Goal: Information Seeking & Learning: Learn about a topic

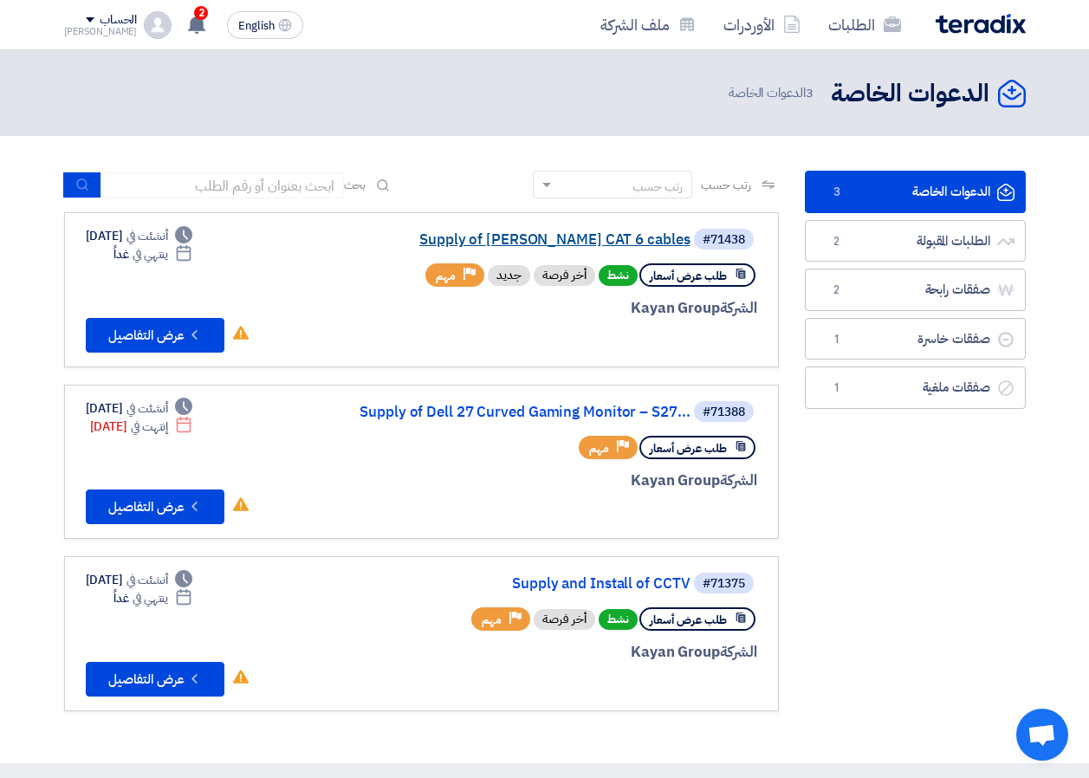
click at [560, 243] on link "Supply of [PERSON_NAME] CAT 6 cables" at bounding box center [517, 240] width 346 height 16
click at [603, 411] on link "Supply of Dell 27 Curved Gaming Monitor – S27..." at bounding box center [517, 413] width 346 height 16
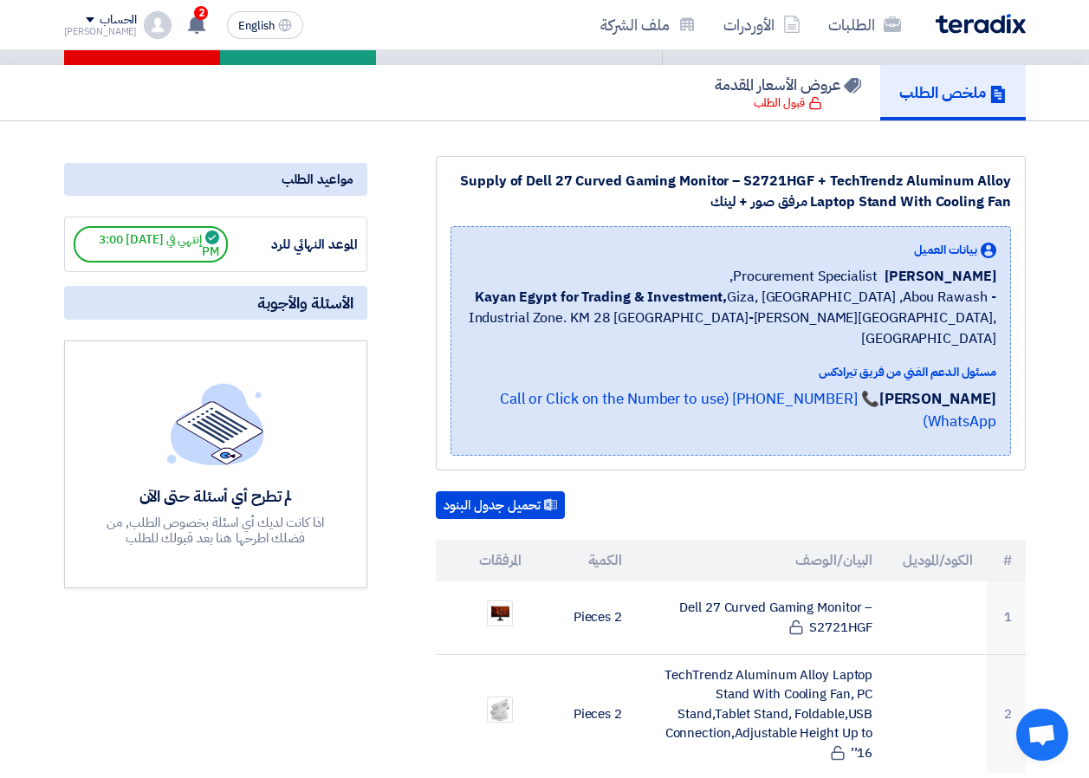
scroll to position [260, 0]
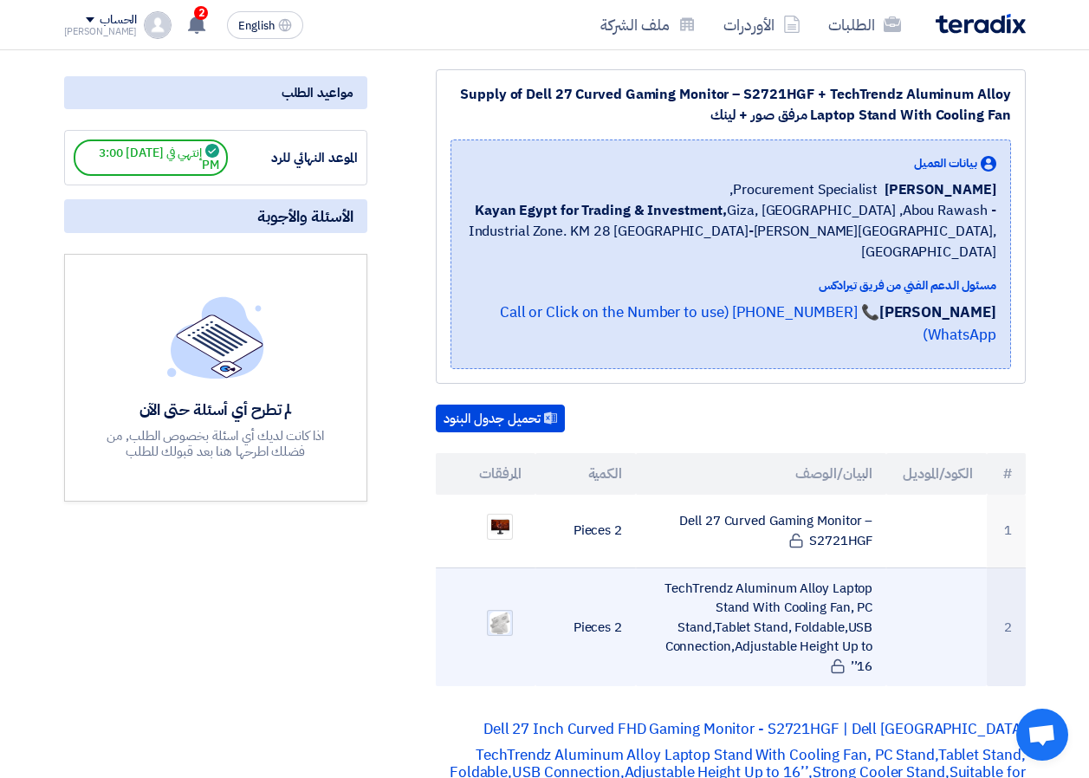
click at [505, 610] on img at bounding box center [500, 623] width 24 height 27
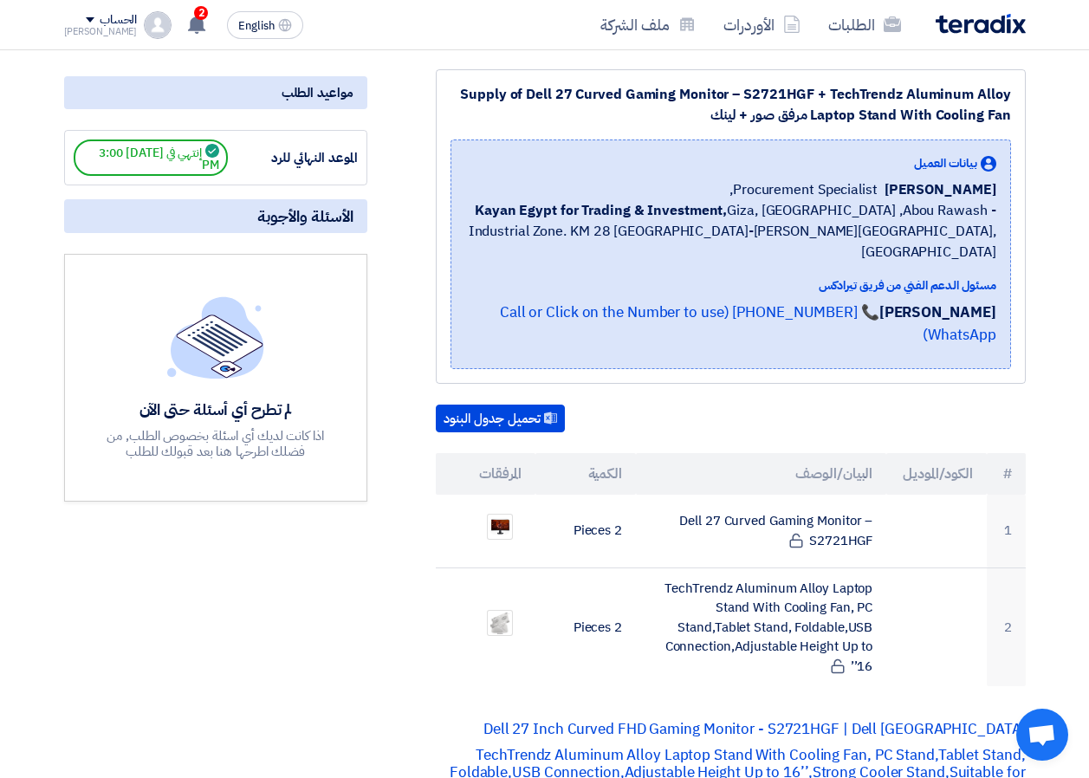
scroll to position [0, 0]
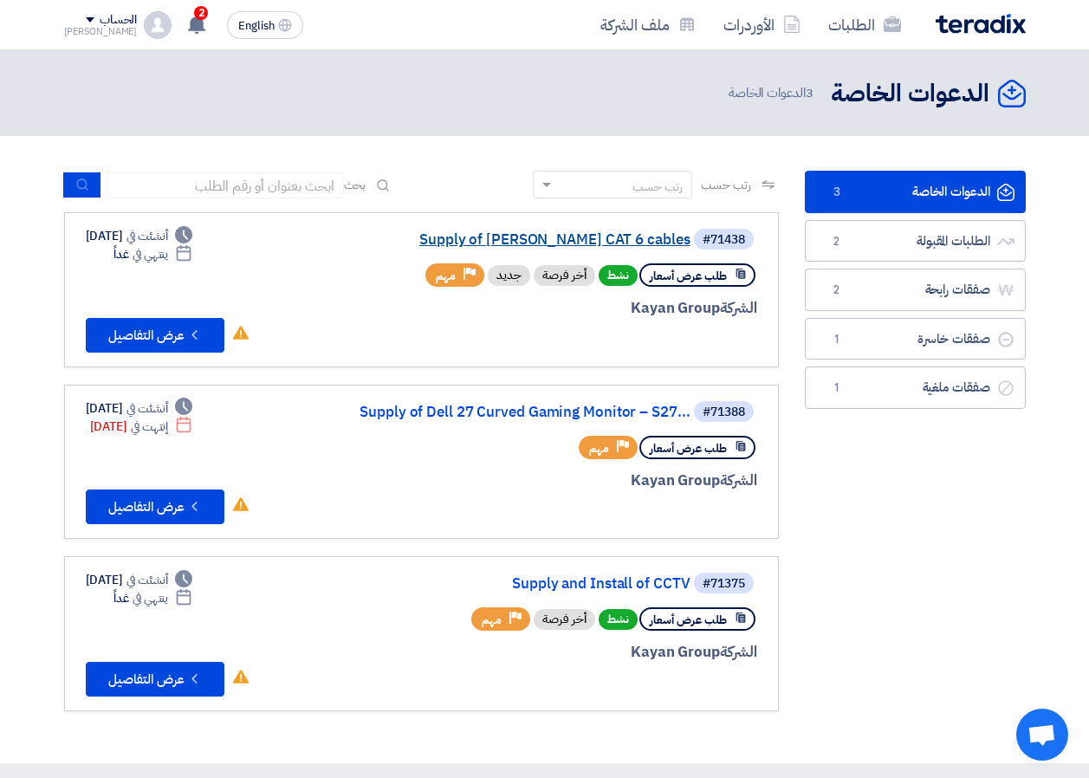
click at [605, 243] on link "Supply of [PERSON_NAME] CAT 6 cables" at bounding box center [517, 240] width 346 height 16
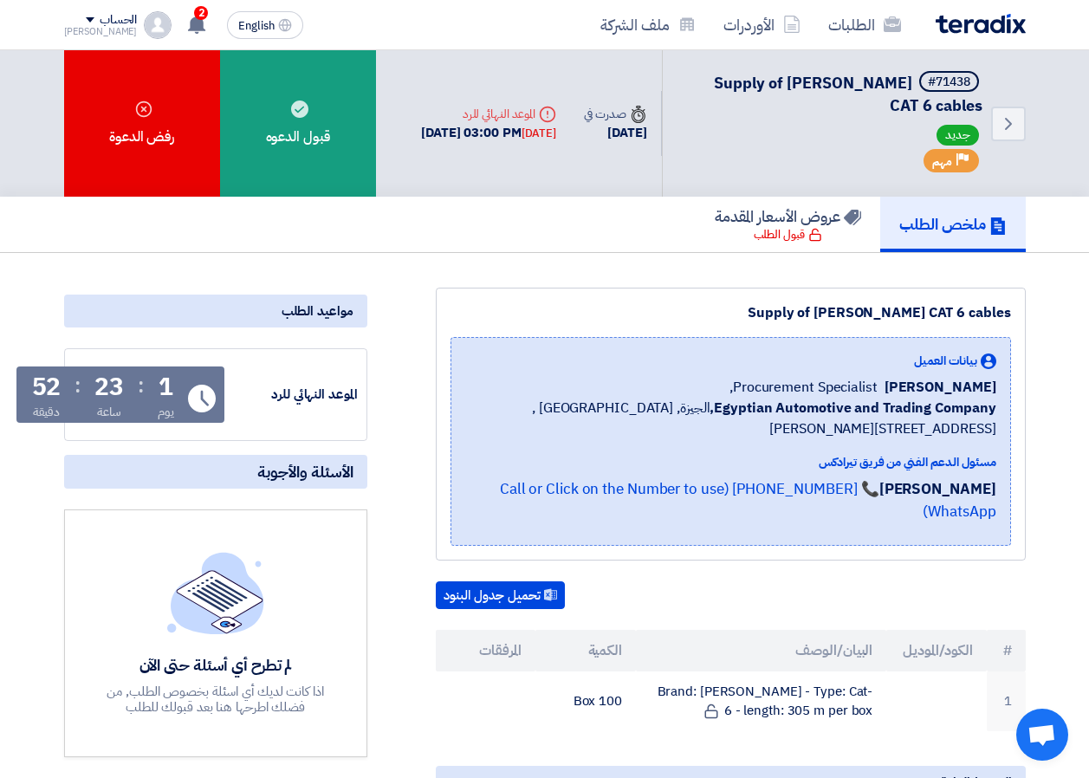
scroll to position [87, 0]
